Goal: Information Seeking & Learning: Learn about a topic

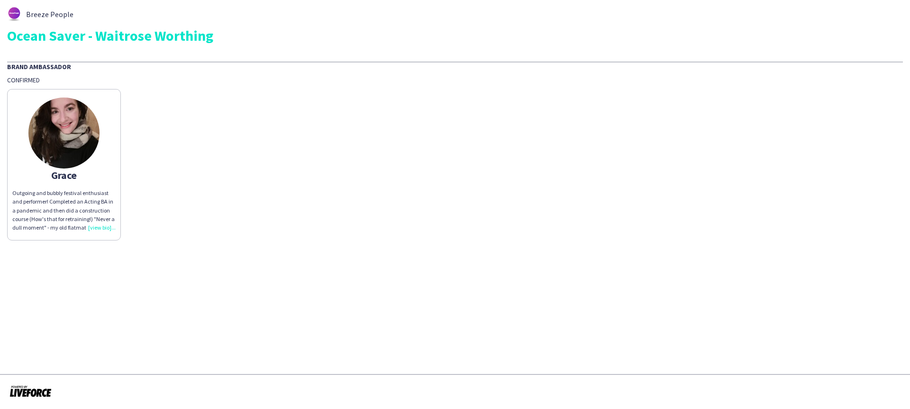
click at [102, 227] on div "Outgoing and bubbly festival enthusiast and performer! Completed an Acting BA i…" at bounding box center [63, 210] width 103 height 43
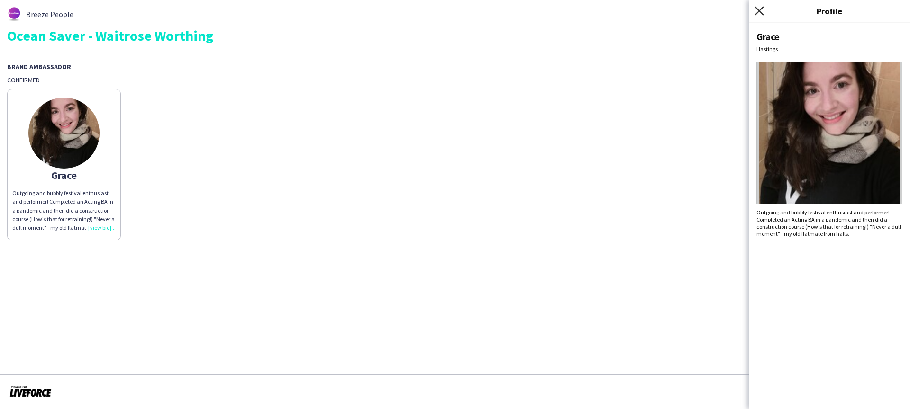
click at [760, 9] on icon at bounding box center [758, 10] width 9 height 9
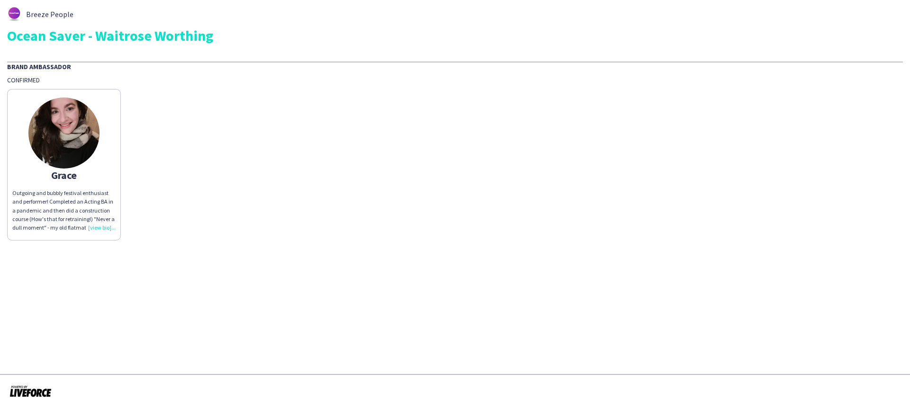
click at [83, 154] on img at bounding box center [63, 133] width 71 height 71
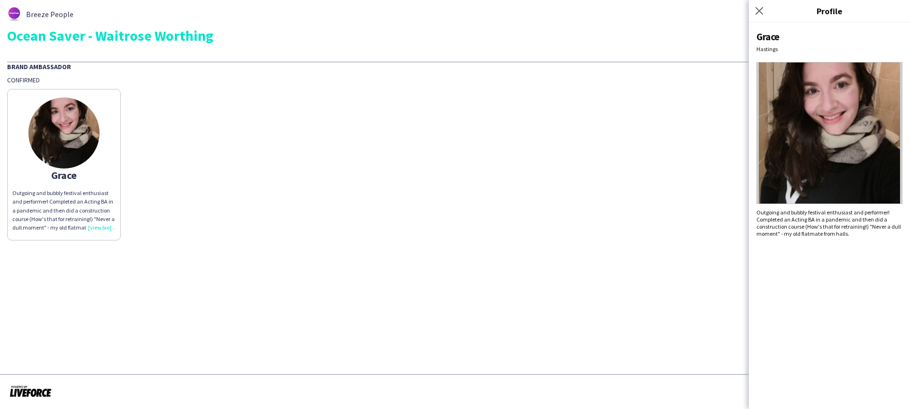
click at [621, 87] on div "Grace Outgoing and bubbly festival enthusiast and performer! Completed an Actin…" at bounding box center [455, 162] width 896 height 156
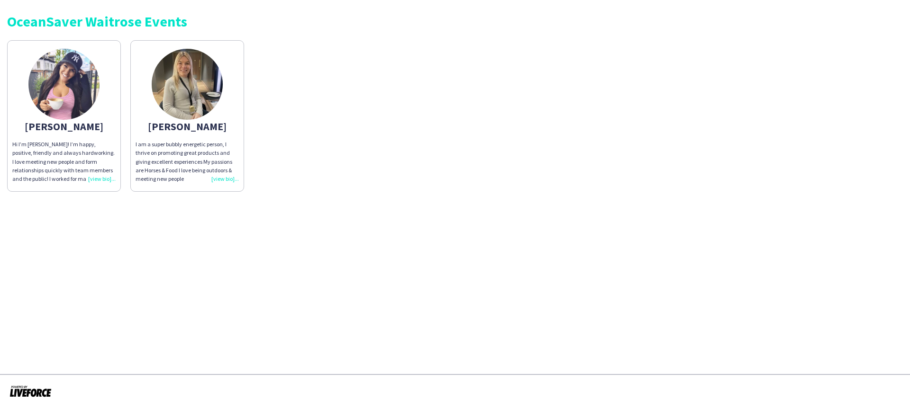
click at [106, 181] on div "Hi I’m [PERSON_NAME]! I’m happy, positive, friendly and always hardworking. I l…" at bounding box center [63, 161] width 103 height 43
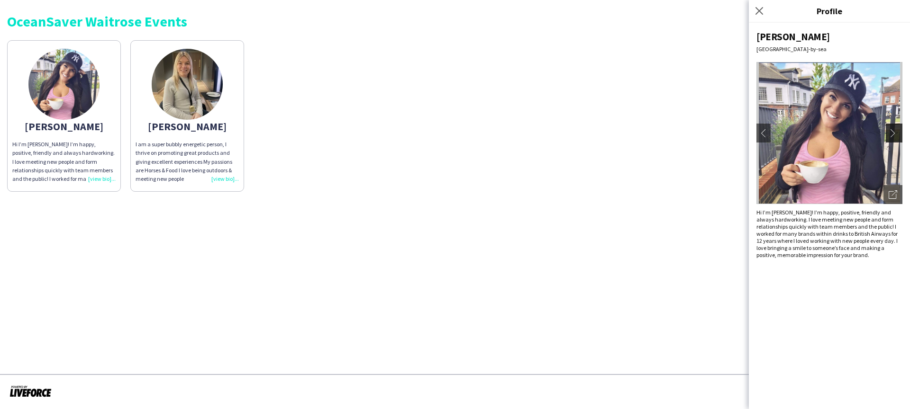
click at [899, 136] on app-icon "chevron-right" at bounding box center [894, 133] width 13 height 9
click at [894, 135] on app-icon "chevron-right" at bounding box center [894, 133] width 13 height 9
click at [768, 136] on app-icon "chevron-left" at bounding box center [763, 133] width 13 height 9
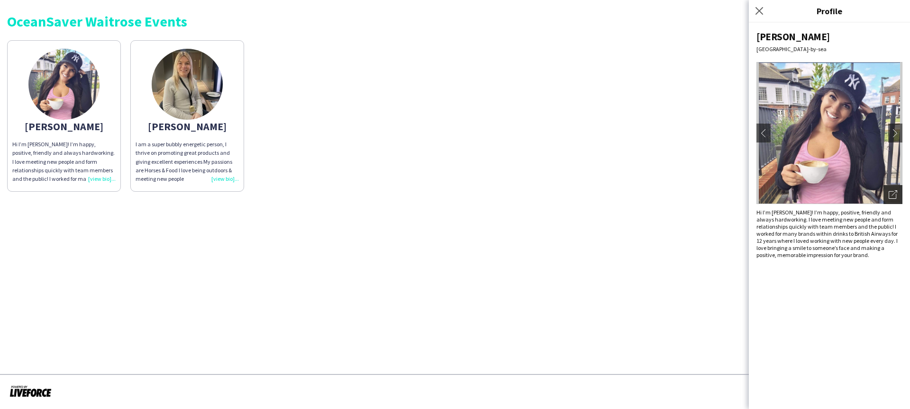
click at [897, 192] on div "Open photos pop-in" at bounding box center [892, 194] width 19 height 19
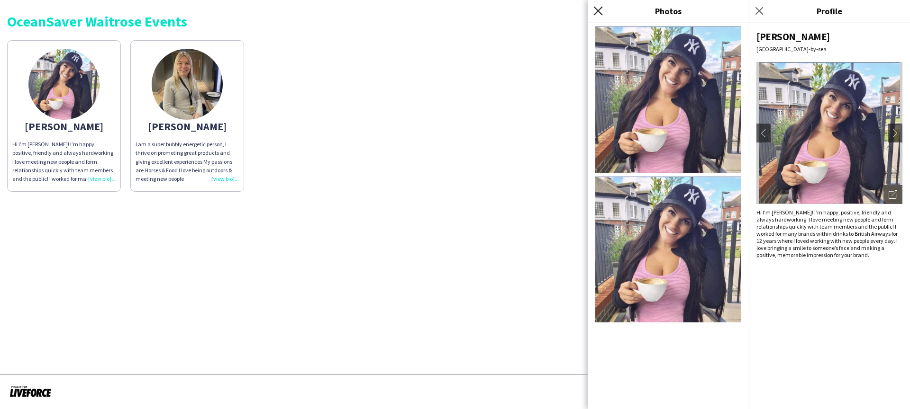
click at [600, 8] on icon at bounding box center [597, 10] width 9 height 9
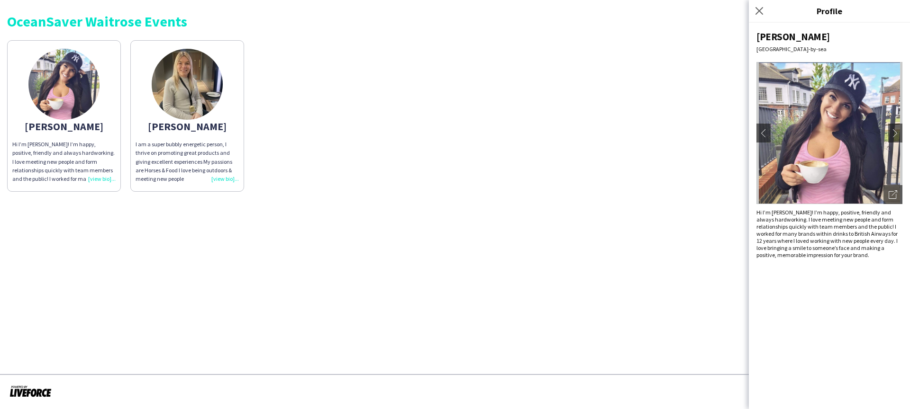
click at [709, 151] on div "[PERSON_NAME] Hi I’m [PERSON_NAME]! I’m happy, positive, friendly and always ha…" at bounding box center [455, 114] width 896 height 156
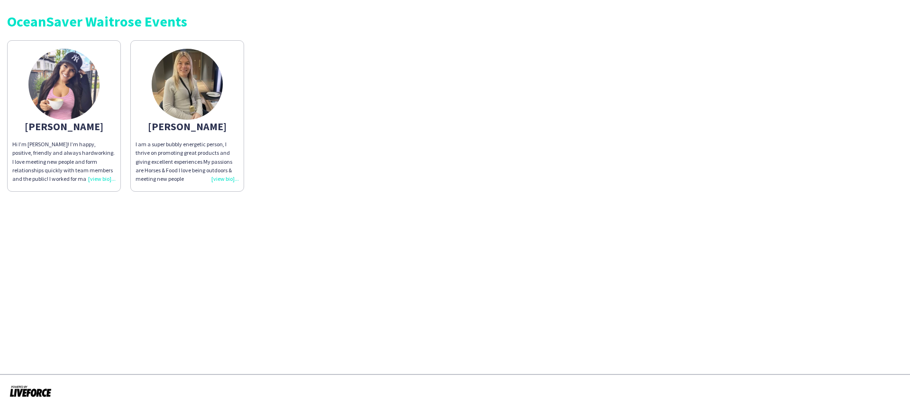
click at [108, 180] on div "Hi I’m [PERSON_NAME]! I’m happy, positive, friendly and always hardworking. I l…" at bounding box center [63, 161] width 103 height 43
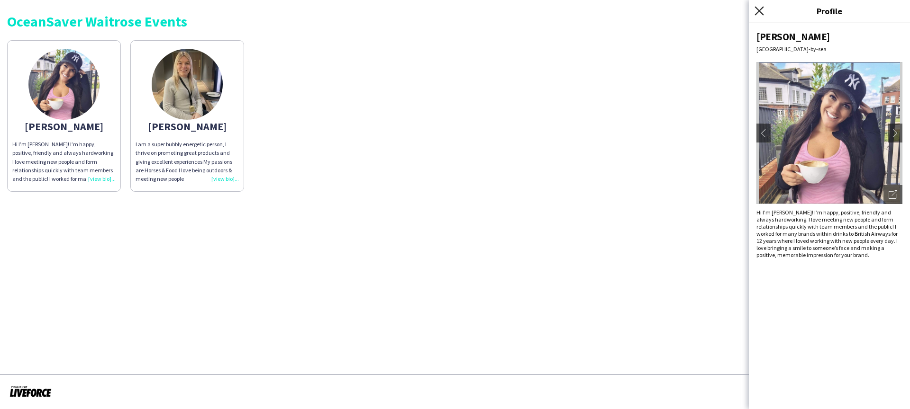
click at [755, 11] on icon "Close pop-in" at bounding box center [758, 10] width 9 height 9
